Goal: Information Seeking & Learning: Learn about a topic

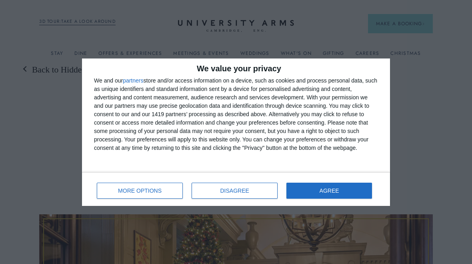
click at [336, 191] on span "AGREE" at bounding box center [330, 191] width 20 height 6
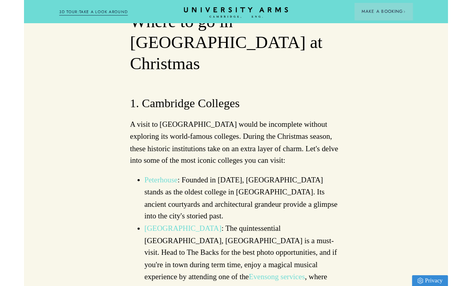
scroll to position [767, 0]
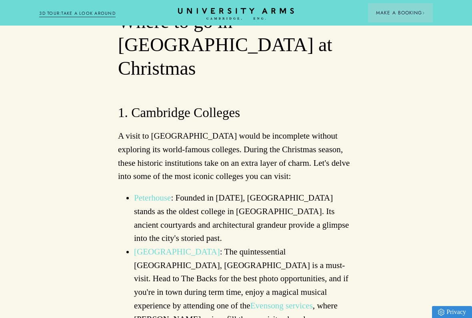
click at [250, 263] on link "Evensong services" at bounding box center [281, 306] width 62 height 10
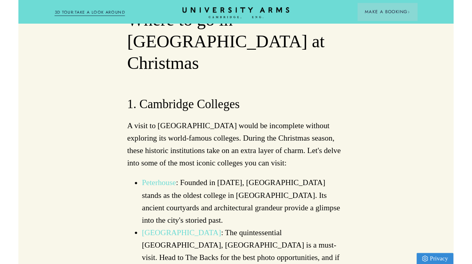
scroll to position [790, 0]
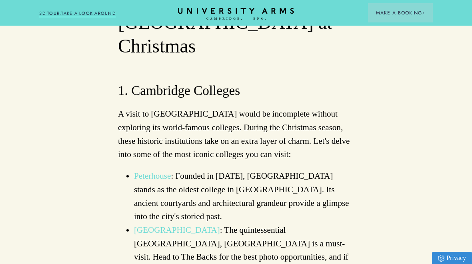
click at [185, 225] on link "King’s College Chapel" at bounding box center [177, 230] width 86 height 10
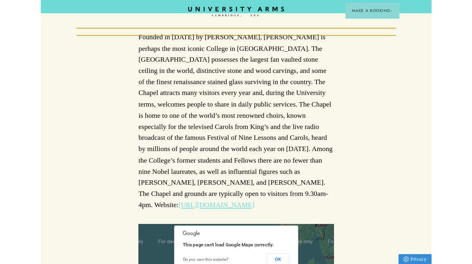
scroll to position [159, 0]
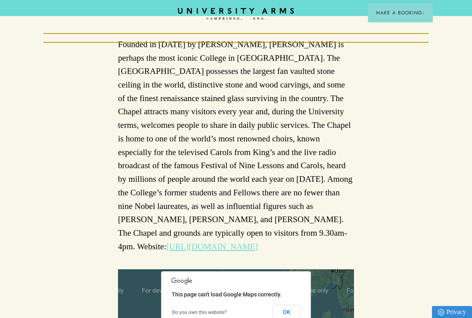
click at [218, 242] on link "[URL][DOMAIN_NAME]" at bounding box center [212, 247] width 92 height 10
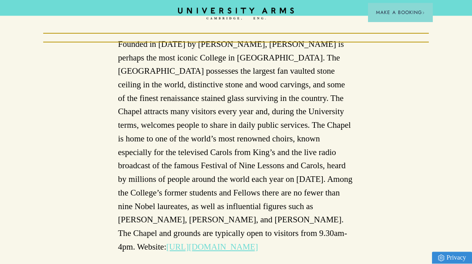
scroll to position [181, 0]
